Goal: Transaction & Acquisition: Purchase product/service

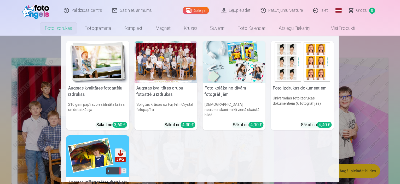
click at [69, 27] on link "Foto izdrukas" at bounding box center [59, 28] width 40 height 15
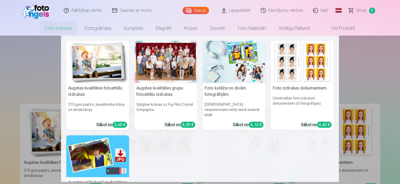
click at [165, 72] on div at bounding box center [165, 62] width 63 height 42
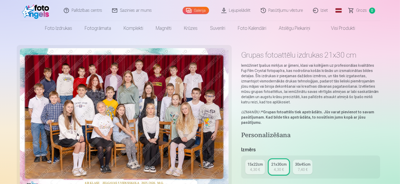
click at [211, 147] on img at bounding box center [124, 117] width 209 height 139
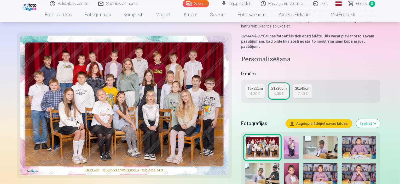
scroll to position [68, 0]
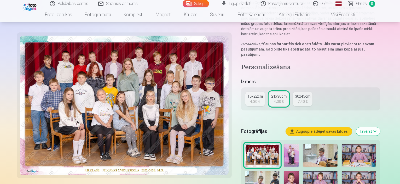
click at [167, 96] on img at bounding box center [124, 105] width 209 height 139
click at [306, 99] on div "7,40 €" at bounding box center [302, 101] width 10 height 5
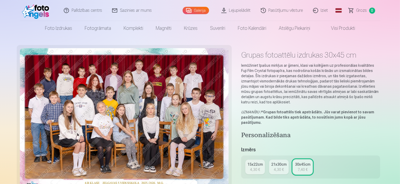
click at [284, 167] on div "4,30 €" at bounding box center [279, 169] width 10 height 5
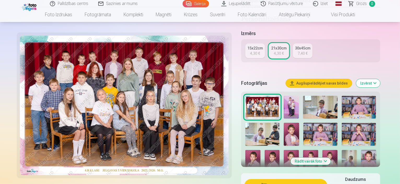
scroll to position [126, 0]
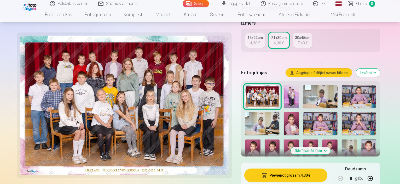
click at [267, 168] on button "Pievienot grozam : 4,30 €" at bounding box center [285, 175] width 83 height 14
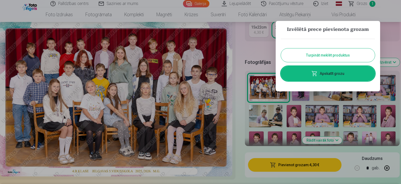
click at [323, 57] on button "Turpināt meklēt produktus" at bounding box center [328, 55] width 94 height 14
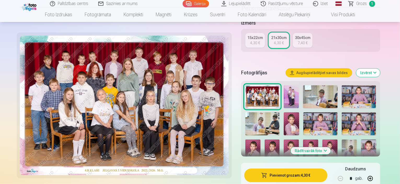
click at [299, 85] on img at bounding box center [291, 96] width 15 height 23
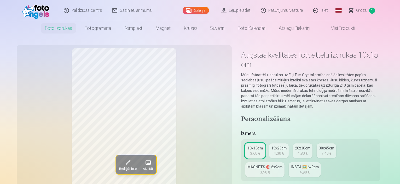
click at [201, 11] on link "Galerija" at bounding box center [196, 10] width 26 height 7
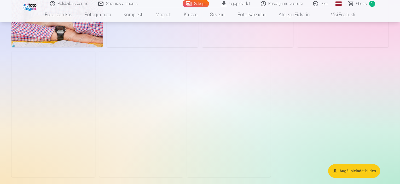
scroll to position [1545, 0]
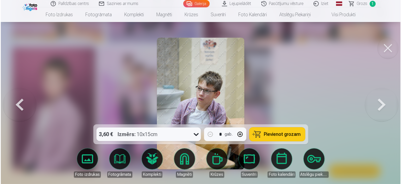
scroll to position [1550, 0]
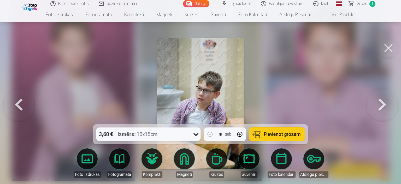
click at [275, 127] on div "3,60 € Izmērs : 10x15cm * gab. Pievienot grozam" at bounding box center [200, 134] width 215 height 20
click at [277, 130] on button "Pievienot grozam" at bounding box center [277, 134] width 56 height 14
click at [388, 52] on button at bounding box center [388, 48] width 21 height 21
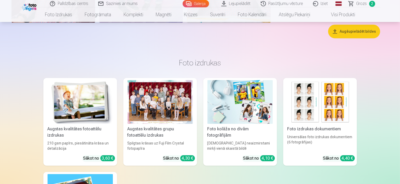
scroll to position [1717, 0]
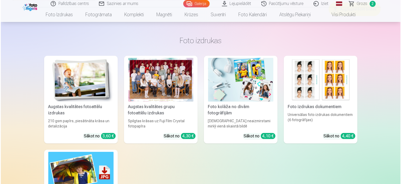
scroll to position [1722, 0]
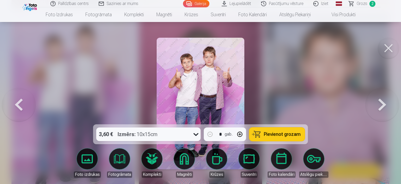
click at [284, 133] on span "Pievienot grozam" at bounding box center [282, 134] width 37 height 5
click at [389, 48] on button at bounding box center [388, 48] width 21 height 21
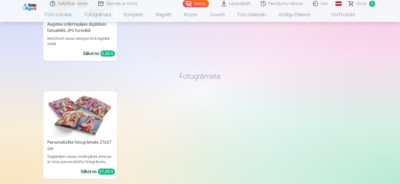
scroll to position [1897, 0]
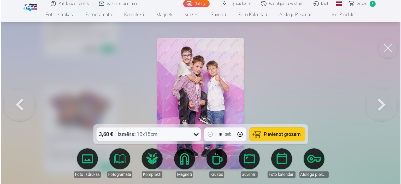
scroll to position [1903, 0]
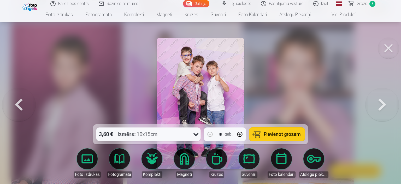
click at [277, 137] on button "Pievienot grozam" at bounding box center [277, 134] width 56 height 14
click at [390, 48] on button at bounding box center [388, 48] width 21 height 21
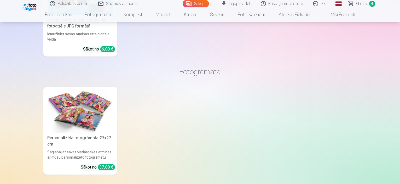
scroll to position [2058, 0]
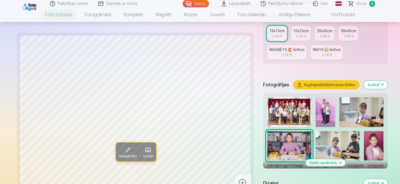
scroll to position [125, 0]
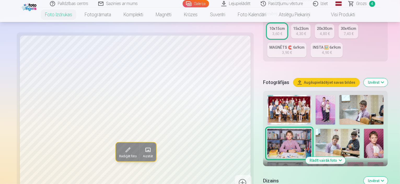
click at [319, 156] on button "Rādīt vairāk foto" at bounding box center [325, 159] width 40 height 7
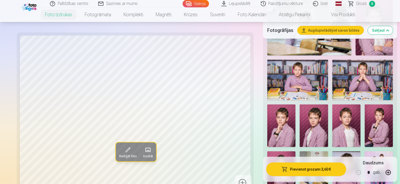
scroll to position [305, 0]
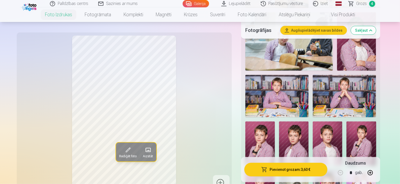
scroll to position [326, 0]
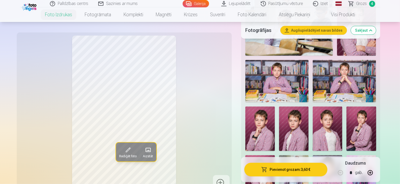
drag, startPoint x: 245, startPoint y: 159, endPoint x: 242, endPoint y: 149, distance: 9.8
click at [243, 149] on div "Rediģēt foto Aizstāt Noklikšķiniet uz attēla, lai atvērtu izvērstu skatu Noklik…" at bounding box center [200, 103] width 360 height 763
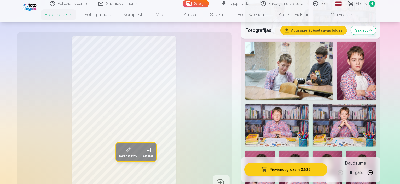
scroll to position [296, 0]
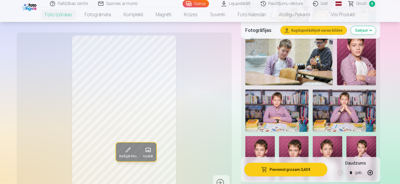
click at [279, 136] on img at bounding box center [294, 158] width 30 height 44
click at [313, 136] on img at bounding box center [328, 158] width 30 height 44
click at [346, 136] on img at bounding box center [361, 158] width 30 height 44
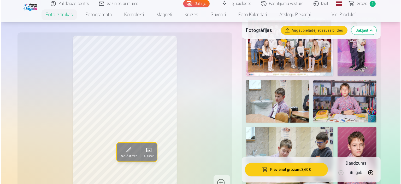
scroll to position [193, 0]
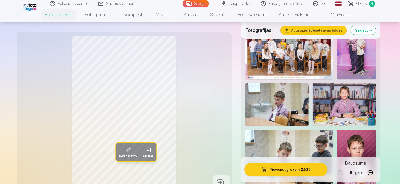
click at [313, 83] on img at bounding box center [344, 104] width 63 height 42
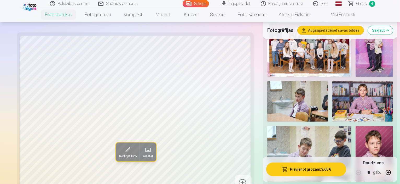
click at [290, 168] on button "Pievienot grozam : 3,60 €" at bounding box center [306, 169] width 80 height 14
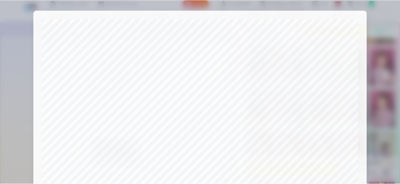
scroll to position [192, 0]
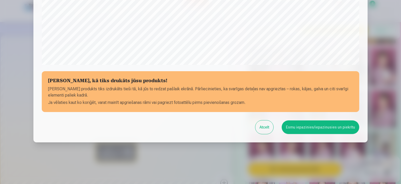
click at [332, 128] on button "Esmu iepazinies/iepazinusies un piekrītu" at bounding box center [321, 127] width 78 height 14
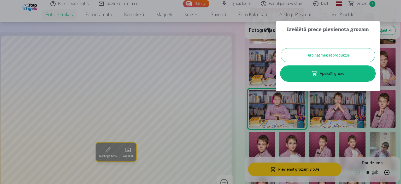
click at [338, 103] on div at bounding box center [200, 92] width 401 height 184
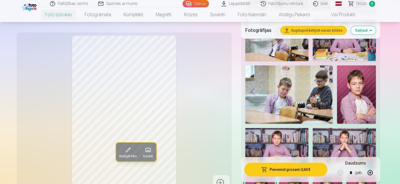
scroll to position [264, 0]
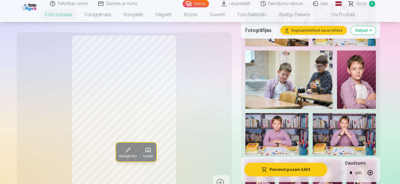
scroll to position [288, 0]
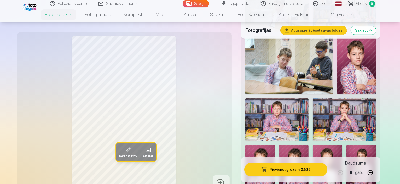
click at [346, 145] on img at bounding box center [361, 167] width 30 height 44
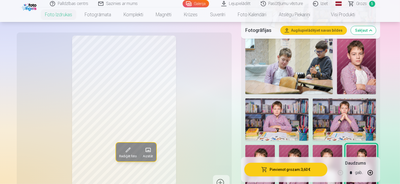
click at [313, 145] on img at bounding box center [328, 167] width 30 height 44
click at [279, 145] on img at bounding box center [294, 167] width 30 height 44
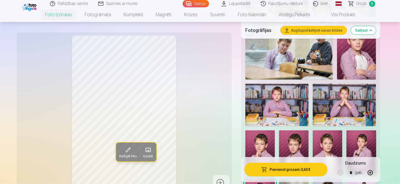
scroll to position [305, 0]
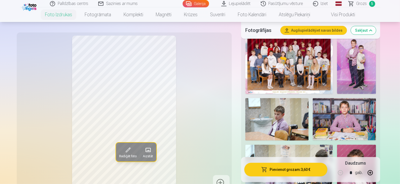
scroll to position [182, 0]
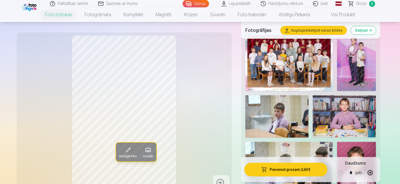
click at [376, 142] on img at bounding box center [356, 171] width 39 height 58
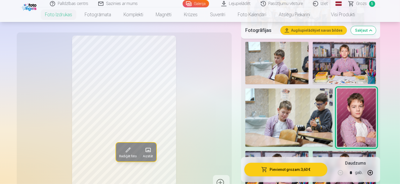
scroll to position [238, 0]
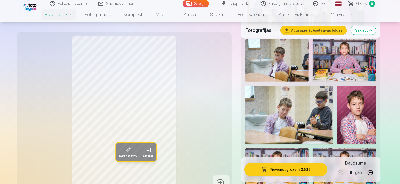
click at [366, 144] on div at bounding box center [310, 177] width 135 height 406
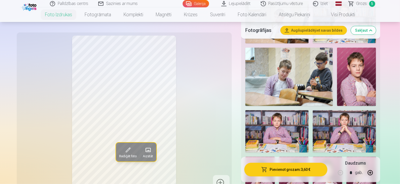
scroll to position [285, 0]
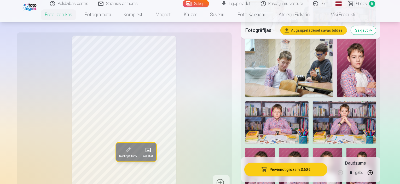
drag, startPoint x: 230, startPoint y: 67, endPoint x: 230, endPoint y: 59, distance: 8.4
click at [228, 59] on div "Rediģēt foto Aizstāt" at bounding box center [124, 113] width 209 height 155
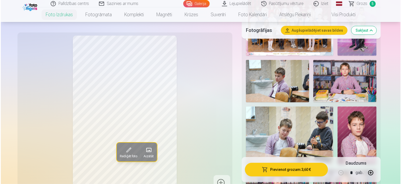
scroll to position [196, 0]
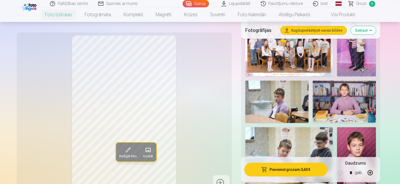
click at [119, 158] on span "Rediģēt foto" at bounding box center [127, 156] width 17 height 4
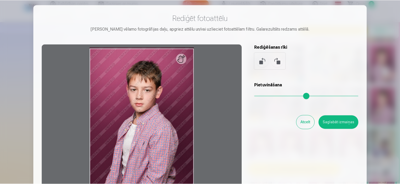
scroll to position [5, 0]
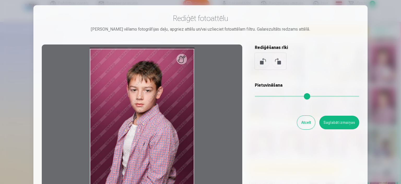
click at [313, 126] on button "Atcelt" at bounding box center [306, 122] width 18 height 14
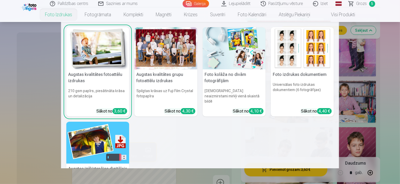
click at [64, 14] on link "Foto izdrukas" at bounding box center [59, 14] width 40 height 15
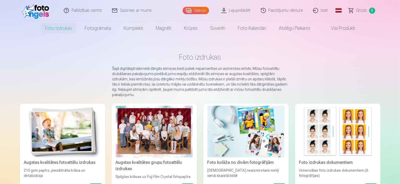
click at [51, 128] on img at bounding box center [62, 130] width 77 height 51
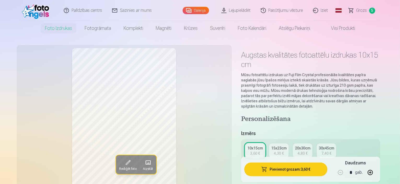
click at [289, 143] on link "15x23cm 4,30 €" at bounding box center [279, 150] width 20 height 15
click at [309, 167] on button "Pievienot grozam : 4,30 €" at bounding box center [285, 169] width 83 height 14
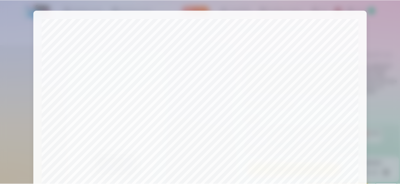
scroll to position [192, 0]
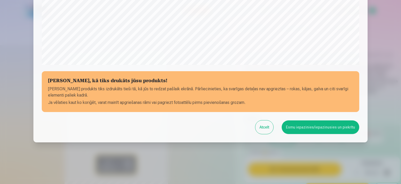
click at [328, 126] on button "Esmu iepazinies/iepazinusies un piekrītu" at bounding box center [321, 127] width 78 height 14
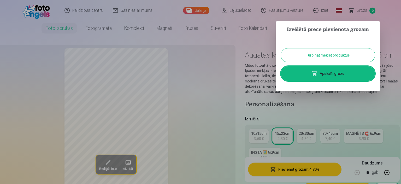
click at [348, 81] on div "Turpināt meklēt produktus Apskatīt grozu" at bounding box center [328, 59] width 94 height 52
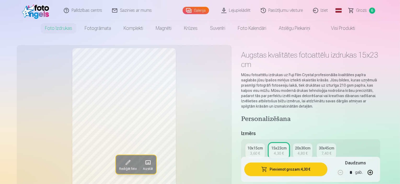
click at [363, 15] on link "Grozs 6" at bounding box center [362, 10] width 37 height 21
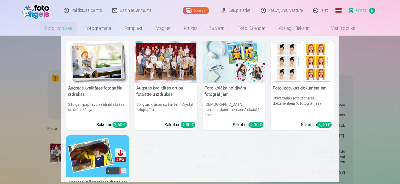
click at [62, 31] on link "Foto izdrukas" at bounding box center [59, 28] width 40 height 15
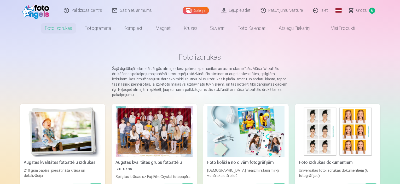
click at [131, 129] on div at bounding box center [154, 130] width 77 height 51
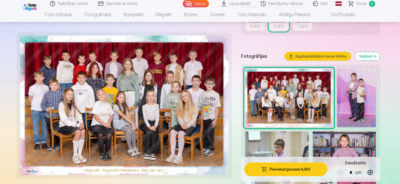
scroll to position [162, 0]
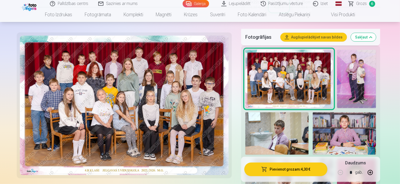
click at [337, 64] on img at bounding box center [356, 79] width 39 height 58
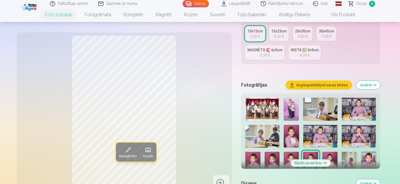
scroll to position [122, 0]
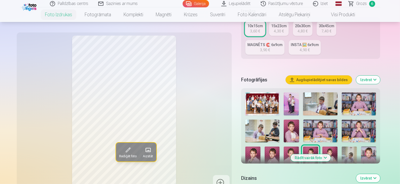
click at [299, 92] on img at bounding box center [291, 103] width 15 height 23
click at [326, 92] on img at bounding box center [320, 103] width 34 height 23
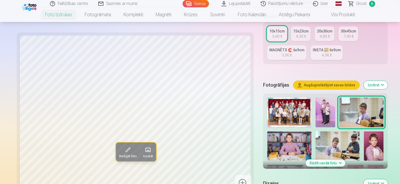
click at [311, 131] on img at bounding box center [289, 146] width 44 height 30
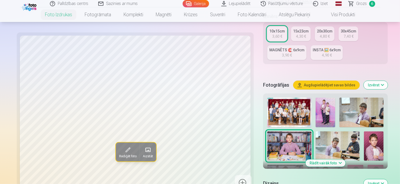
click at [364, 131] on img at bounding box center [374, 146] width 20 height 30
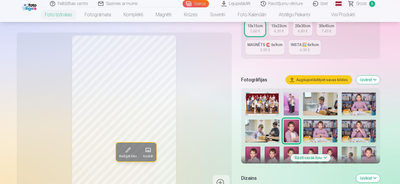
click at [260, 146] on img at bounding box center [252, 157] width 15 height 23
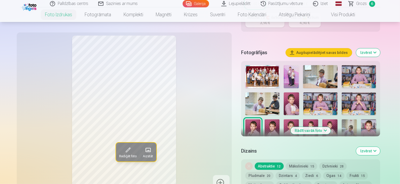
scroll to position [152, 0]
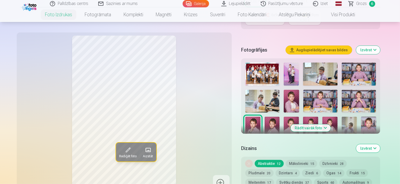
click at [327, 124] on button "Rādīt vairāk foto" at bounding box center [311, 127] width 40 height 7
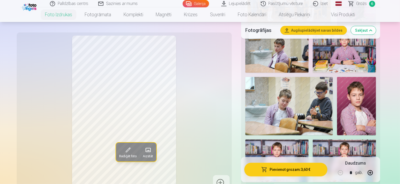
scroll to position [249, 0]
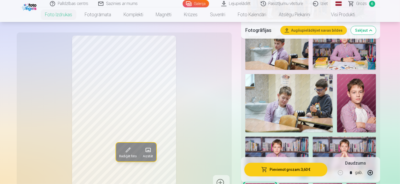
click at [366, 91] on div at bounding box center [310, 166] width 135 height 406
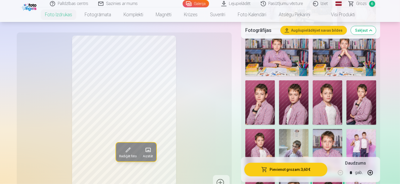
scroll to position [361, 0]
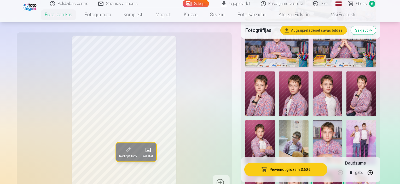
click at [293, 1] on link "Pasūtījumu vēsture" at bounding box center [282, 3] width 52 height 7
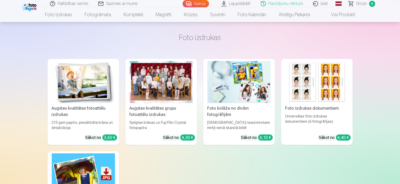
scroll to position [119, 0]
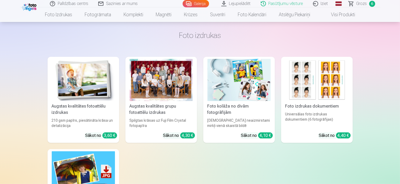
click at [204, 4] on link "Galerija" at bounding box center [196, 3] width 26 height 7
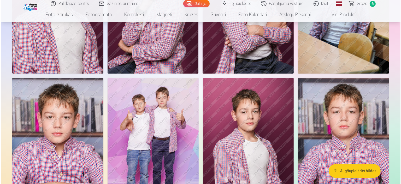
scroll to position [1378, 0]
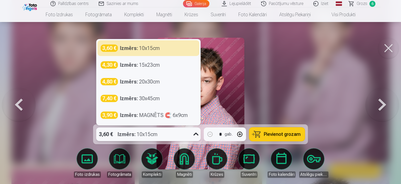
click at [195, 136] on icon at bounding box center [196, 134] width 8 height 8
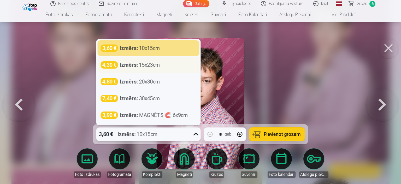
click at [165, 65] on div "4,30 € Izmērs : 15x23cm" at bounding box center [149, 64] width 96 height 7
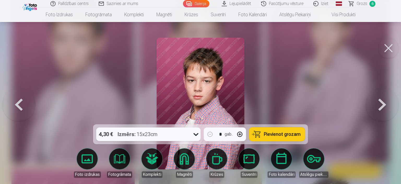
click at [273, 130] on button "Pievienot grozam" at bounding box center [277, 134] width 56 height 14
click at [385, 102] on button at bounding box center [382, 103] width 33 height 31
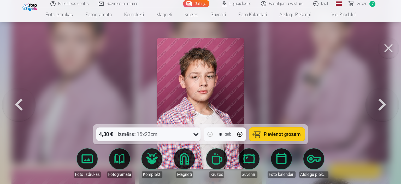
click at [385, 102] on button at bounding box center [382, 103] width 33 height 31
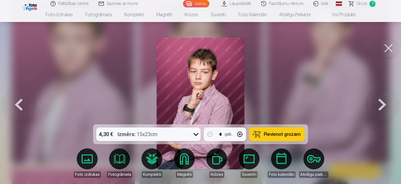
click at [385, 102] on button at bounding box center [382, 103] width 33 height 31
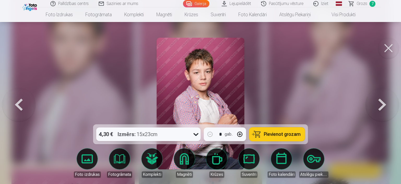
click at [385, 102] on button at bounding box center [382, 103] width 33 height 31
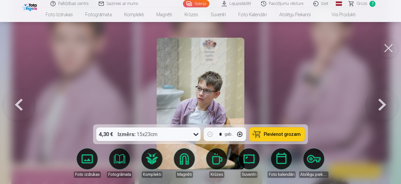
click at [385, 102] on button at bounding box center [382, 103] width 33 height 31
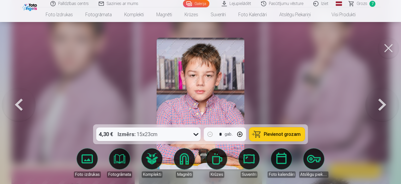
click at [385, 102] on button at bounding box center [382, 103] width 33 height 31
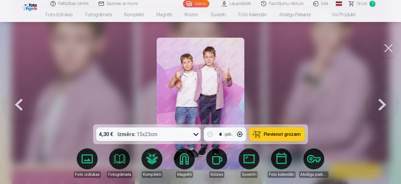
click at [385, 102] on button at bounding box center [382, 103] width 33 height 31
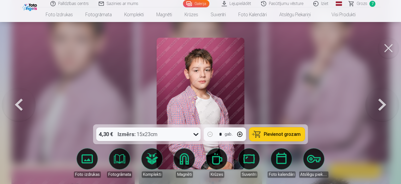
click at [385, 102] on button at bounding box center [382, 103] width 33 height 31
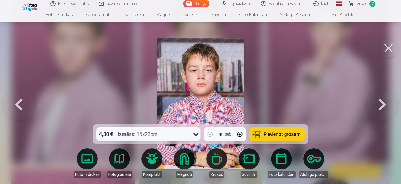
click at [385, 102] on button at bounding box center [382, 103] width 33 height 31
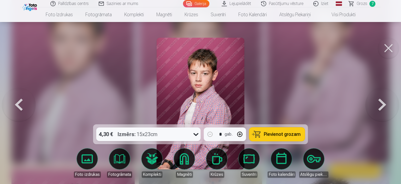
click at [385, 102] on button at bounding box center [382, 103] width 33 height 31
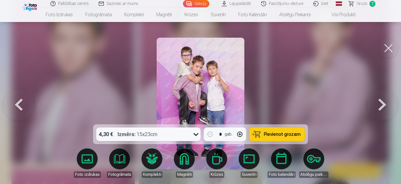
click at [385, 102] on button at bounding box center [382, 103] width 33 height 31
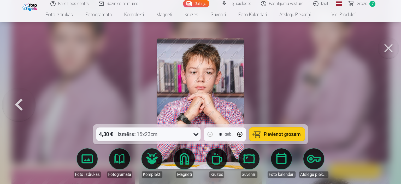
click at [385, 102] on div at bounding box center [200, 92] width 401 height 184
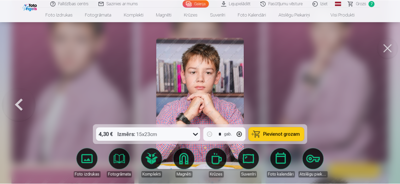
scroll to position [1374, 0]
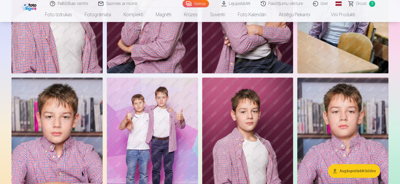
click at [368, 7] on link "Grozs 7" at bounding box center [362, 3] width 37 height 7
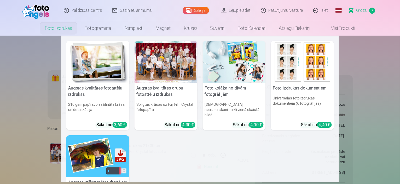
click at [62, 32] on link "Foto izdrukas" at bounding box center [59, 28] width 40 height 15
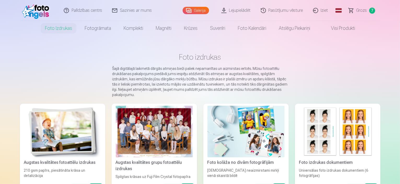
click at [119, 145] on div at bounding box center [154, 130] width 77 height 51
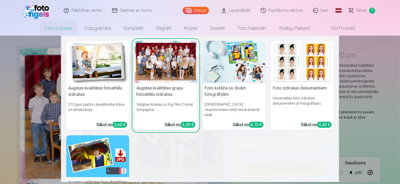
click at [50, 31] on link "Foto izdrukas" at bounding box center [59, 28] width 40 height 15
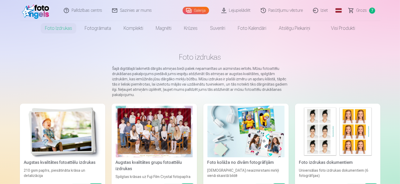
click at [39, 127] on img at bounding box center [62, 130] width 77 height 51
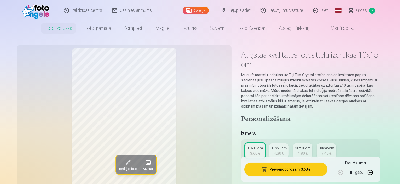
drag, startPoint x: 401, startPoint y: 2, endPoint x: 256, endPoint y: 45, distance: 151.4
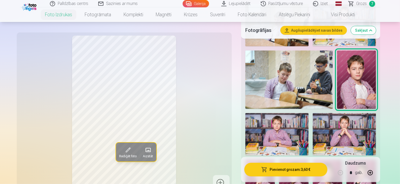
scroll to position [285, 0]
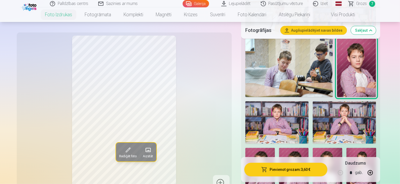
click at [359, 4] on span "Grozs" at bounding box center [361, 4] width 11 height 6
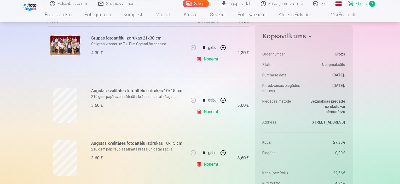
scroll to position [54, 0]
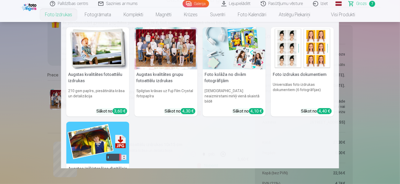
click at [53, 14] on link "Foto izdrukas" at bounding box center [59, 14] width 40 height 15
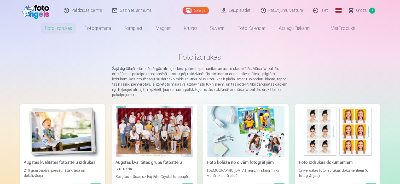
click at [92, 136] on img at bounding box center [62, 130] width 77 height 51
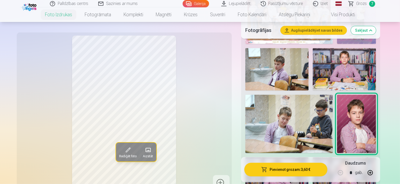
scroll to position [232, 0]
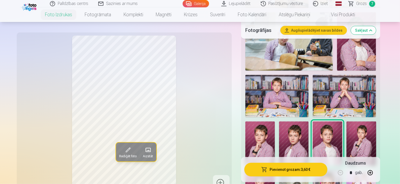
scroll to position [317, 0]
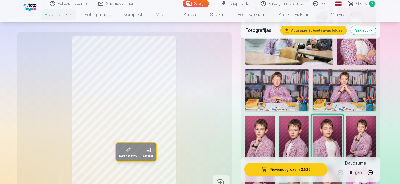
click at [277, 124] on div at bounding box center [310, 98] width 135 height 406
click at [313, 164] on img at bounding box center [328, 186] width 30 height 44
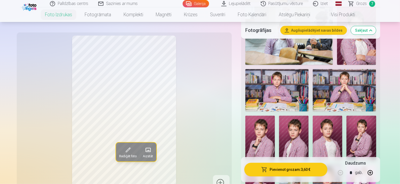
click at [313, 164] on img at bounding box center [328, 186] width 30 height 44
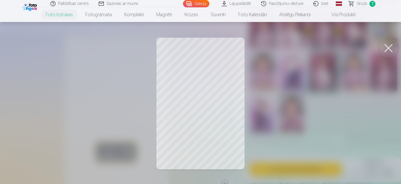
click at [308, 78] on div at bounding box center [200, 92] width 401 height 184
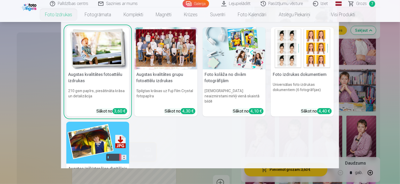
click at [63, 19] on link "Foto izdrukas" at bounding box center [59, 14] width 40 height 15
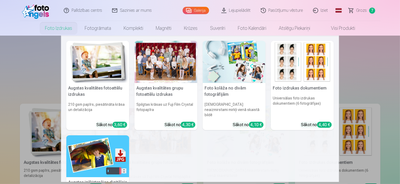
click at [107, 73] on img at bounding box center [97, 62] width 63 height 42
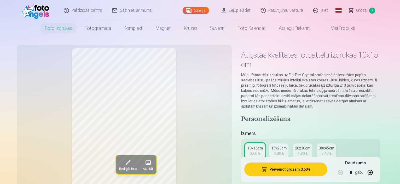
click at [284, 150] on div "4,30 €" at bounding box center [279, 152] width 10 height 5
click at [260, 150] on div "3,60 €" at bounding box center [255, 152] width 10 height 5
click at [293, 165] on button "Pievienot grozam : 3,60 €" at bounding box center [285, 169] width 83 height 14
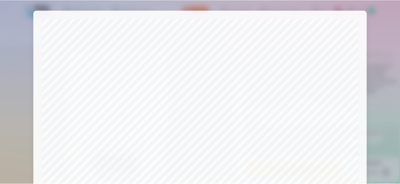
scroll to position [192, 0]
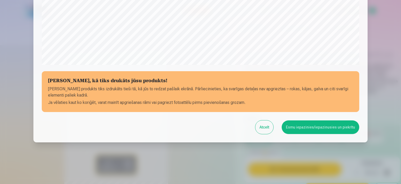
click at [314, 131] on button "Esmu iepazinies/iepazinusies un piekrītu" at bounding box center [321, 127] width 78 height 14
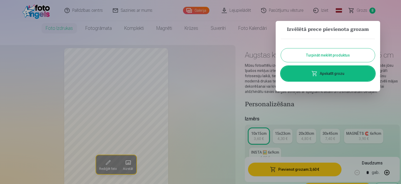
click at [370, 5] on div at bounding box center [200, 92] width 401 height 184
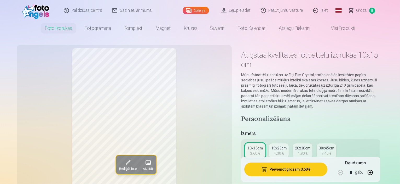
click at [365, 9] on span "Grozs" at bounding box center [361, 10] width 11 height 6
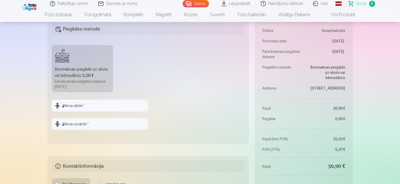
scroll to position [556, 0]
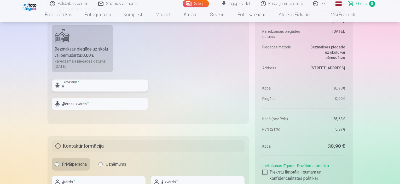
click at [91, 89] on input "text" at bounding box center [100, 85] width 96 height 12
type input "*********"
click at [93, 104] on input "text" at bounding box center [100, 104] width 96 height 12
click at [82, 103] on input "text" at bounding box center [100, 104] width 96 height 12
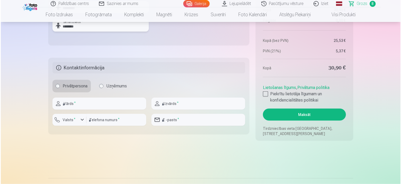
scroll to position [639, 0]
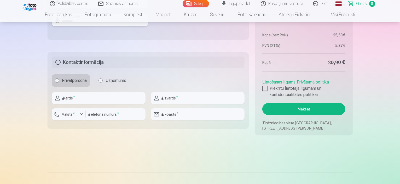
type input "********"
click at [108, 93] on input "text" at bounding box center [99, 98] width 94 height 12
type input "*******"
click at [169, 96] on input "text" at bounding box center [198, 98] width 94 height 12
type input "********"
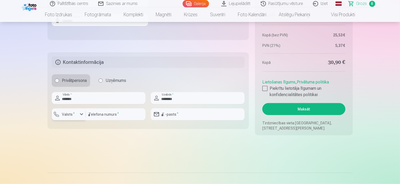
click at [76, 113] on label "Valsts *" at bounding box center [68, 114] width 17 height 5
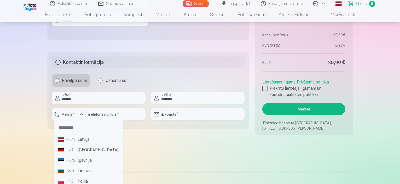
click at [73, 140] on div "+371" at bounding box center [71, 139] width 10 height 6
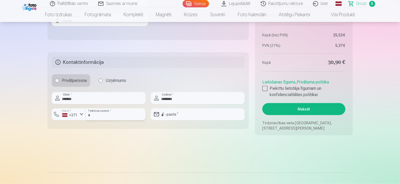
click at [102, 113] on input "number" at bounding box center [116, 114] width 60 height 12
type input "********"
click at [174, 116] on input "email" at bounding box center [198, 114] width 94 height 12
type input "**********"
click at [268, 90] on label "Piekrītu lietotāja līgumam un konfidencialitātes politikai" at bounding box center [303, 91] width 83 height 13
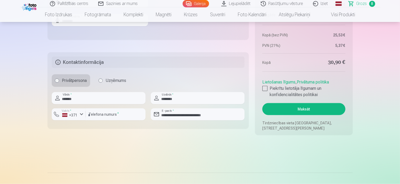
click at [283, 107] on button "Maksāt" at bounding box center [303, 109] width 83 height 12
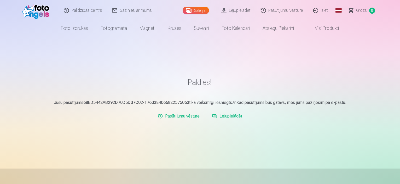
click at [235, 14] on link "Lejupielādēt" at bounding box center [235, 10] width 39 height 21
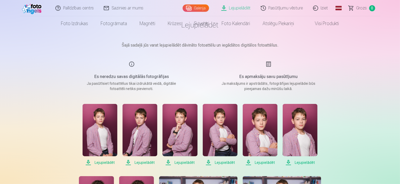
scroll to position [3, 0]
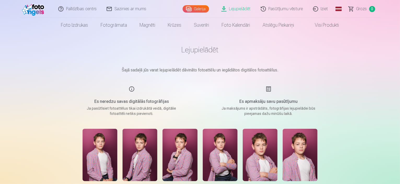
click at [315, 11] on link "Iziet" at bounding box center [320, 9] width 25 height 18
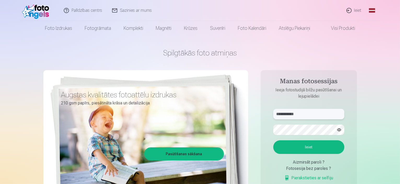
click at [336, 110] on input "**********" at bounding box center [308, 114] width 71 height 10
type input "**********"
click at [315, 137] on form "**********" at bounding box center [308, 147] width 81 height 77
click at [321, 151] on button "Ieiet" at bounding box center [308, 147] width 71 height 14
